Goal: Navigation & Orientation: Find specific page/section

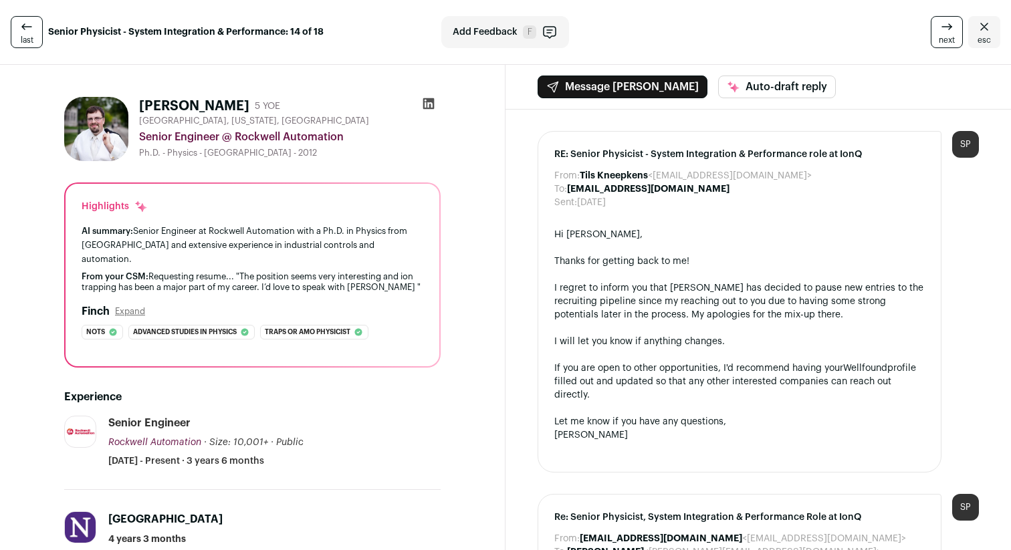
click at [979, 26] on icon "Close" at bounding box center [984, 27] width 16 height 16
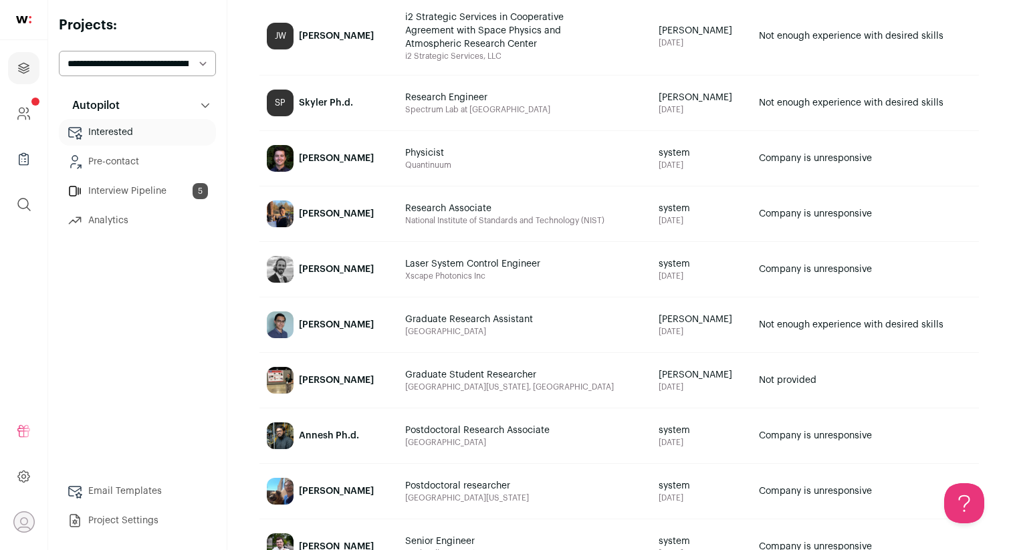
scroll to position [356, 0]
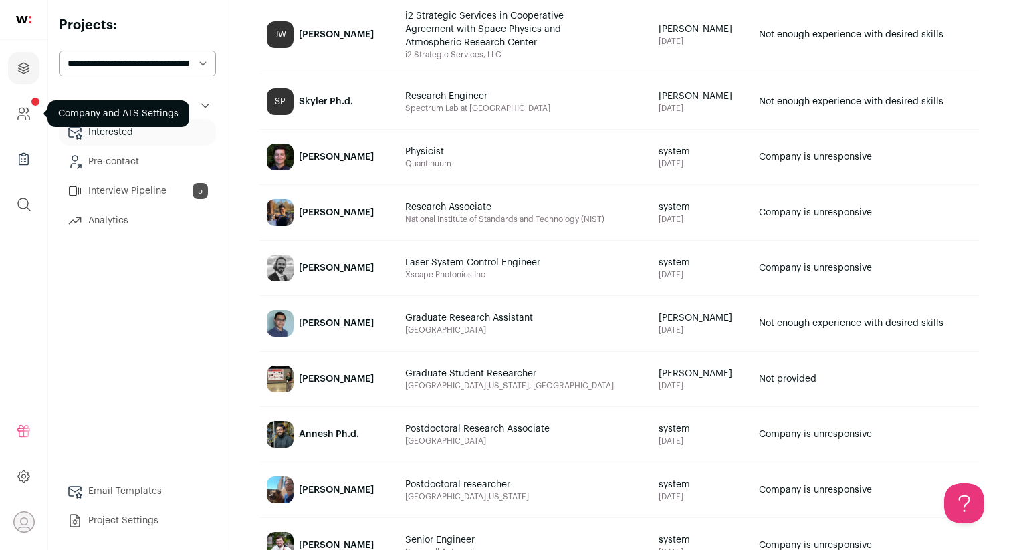
click at [27, 116] on icon "Company and ATS Settings" at bounding box center [23, 114] width 15 height 16
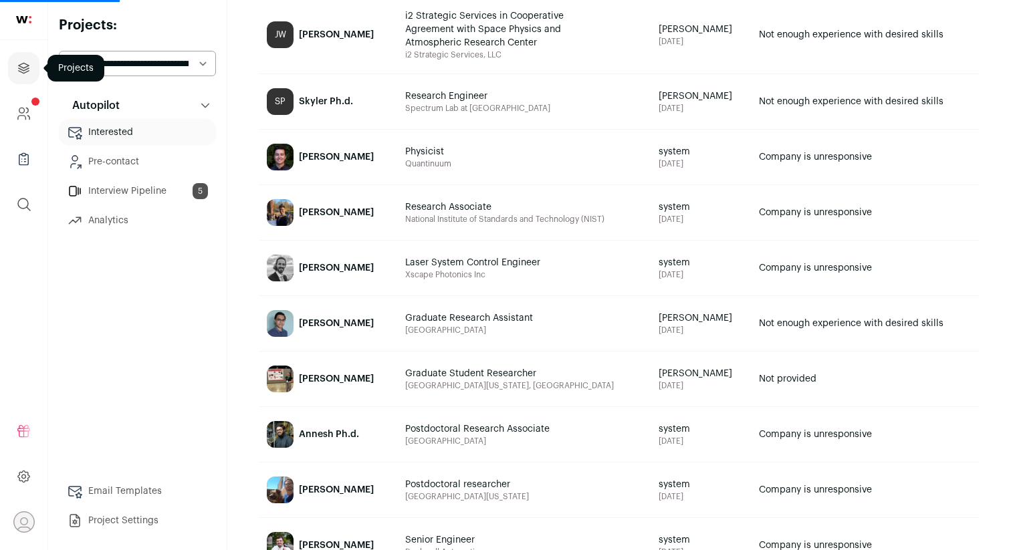
click at [22, 70] on icon "Projects" at bounding box center [24, 68] width 10 height 10
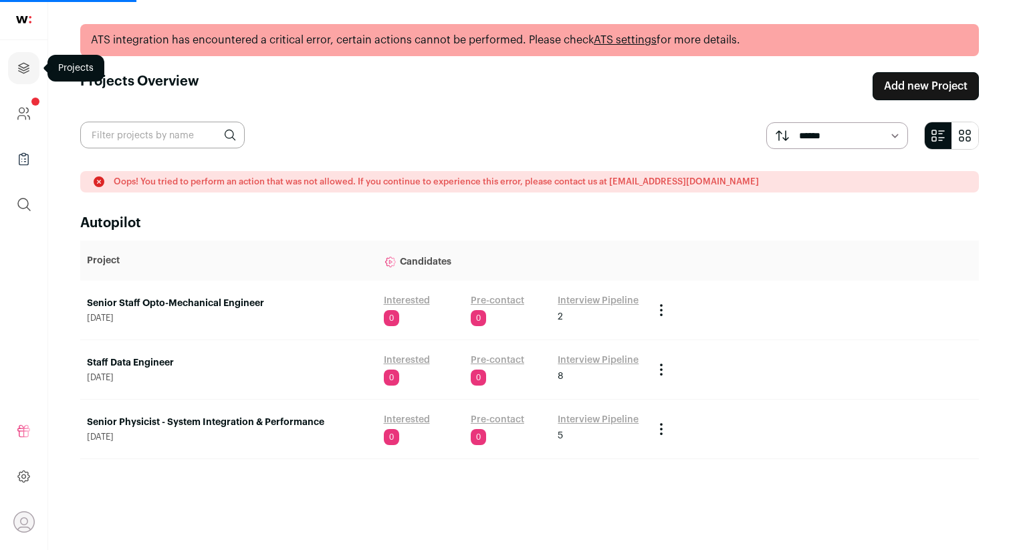
click at [23, 68] on icon "Projects" at bounding box center [24, 68] width 10 height 10
